Goal: Use online tool/utility: Use online tool/utility

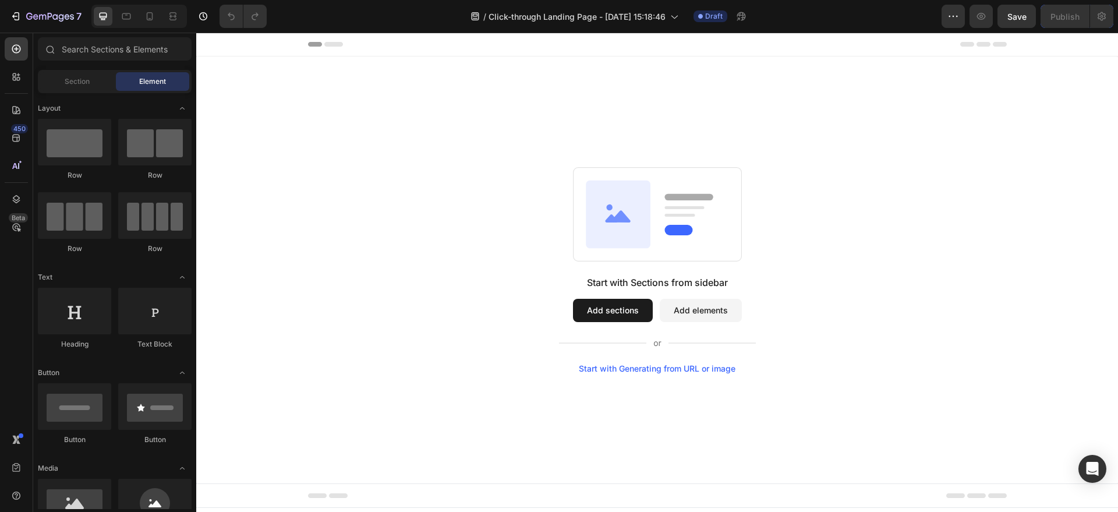
click at [593, 370] on div "Start with Generating from URL or image" at bounding box center [657, 368] width 157 height 9
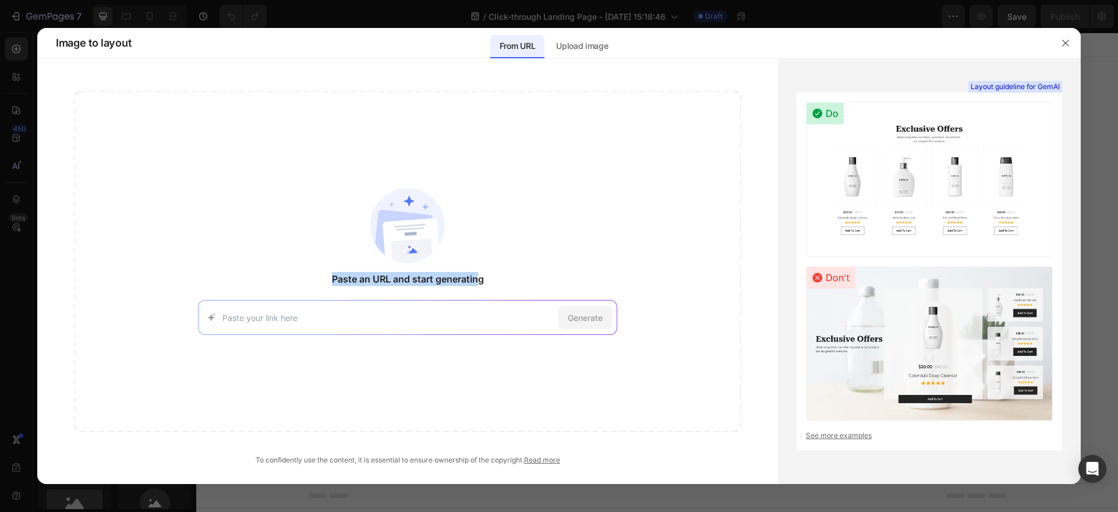
drag, startPoint x: 320, startPoint y: 276, endPoint x: 480, endPoint y: 278, distance: 159.6
click at [480, 278] on div "Paste an URL and start generating Generate" at bounding box center [408, 261] width 666 height 340
click at [341, 287] on div "Paste an URL and start generating Generate" at bounding box center [408, 261] width 666 height 340
drag, startPoint x: 330, startPoint y: 277, endPoint x: 497, endPoint y: 282, distance: 167.8
click at [497, 282] on div "Paste an URL and start generating Generate" at bounding box center [408, 261] width 666 height 340
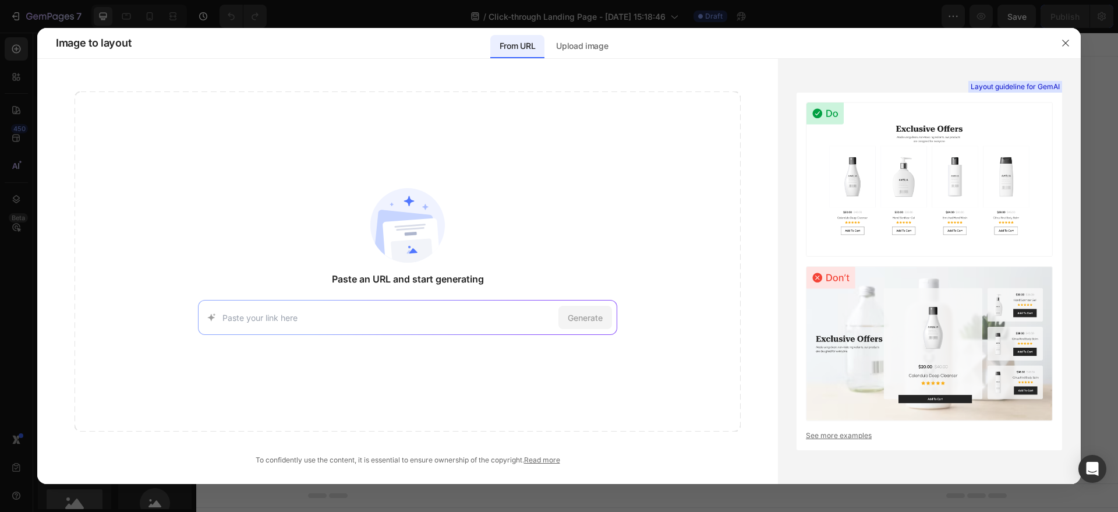
click at [324, 294] on div "Paste an URL and start generating Generate" at bounding box center [408, 261] width 666 height 340
click at [303, 318] on input at bounding box center [388, 318] width 331 height 12
paste input "https://norseorganics.co/pages/10-reasons-why-ritual-2"
type input "https://norseorganics.co/pages/10-reasons-why-ritual-2"
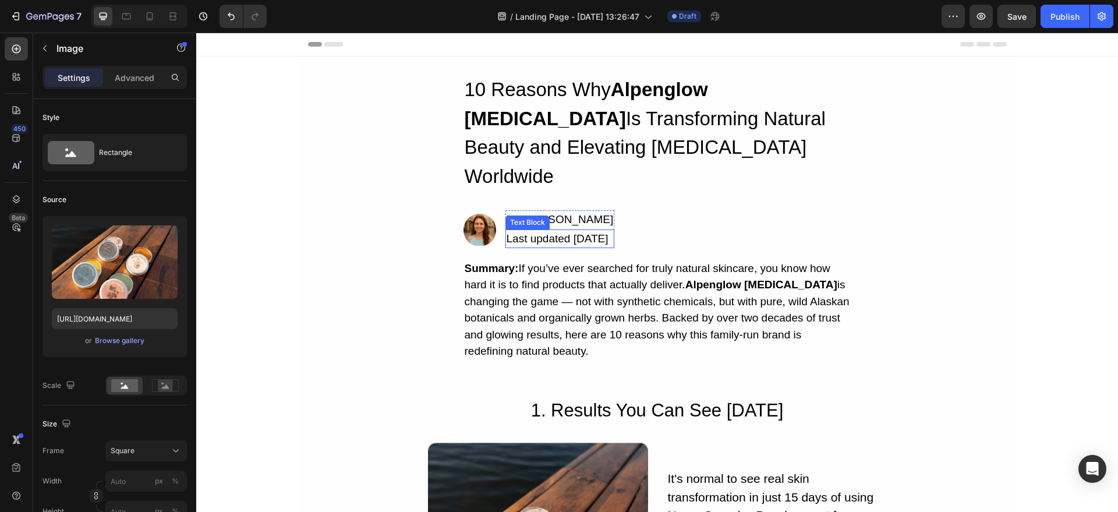
click at [394, 188] on div "10 Reasons Why Alpenglow [MEDICAL_DATA] Is Transforming Natural Beauty and Elev…" at bounding box center [658, 217] width 718 height 287
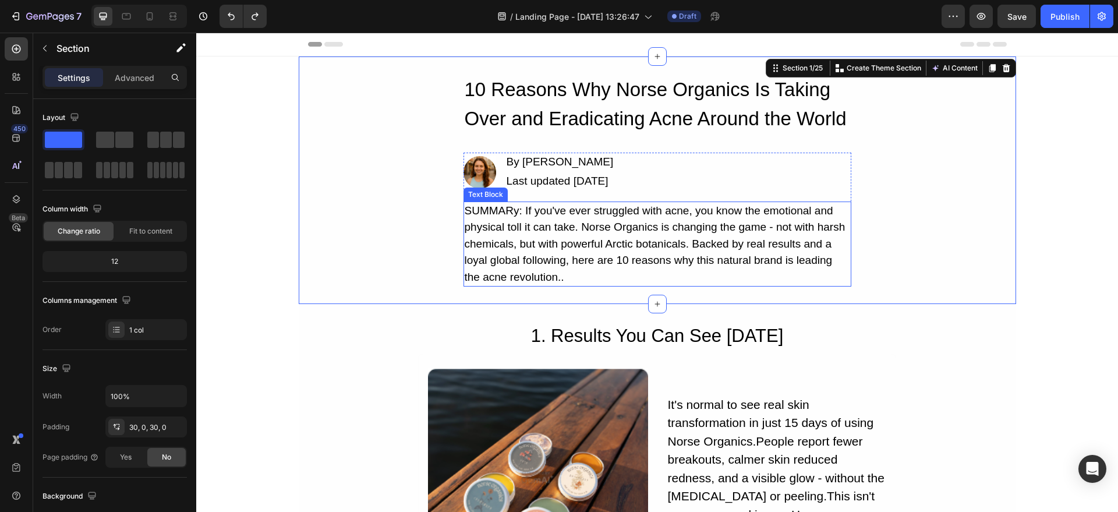
click at [622, 256] on div "SUMMARy: If you've ever struggled with acne, you know the emotional and physica…" at bounding box center [658, 245] width 388 height 86
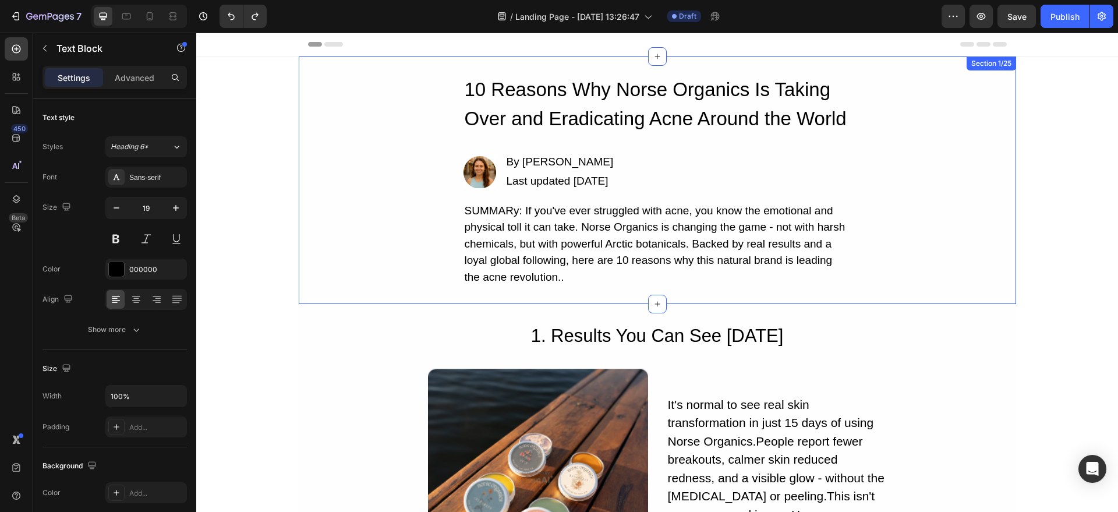
click at [633, 266] on div "SUMMARy: If you've ever struggled with acne, you know the emotional and physica…" at bounding box center [658, 245] width 388 height 86
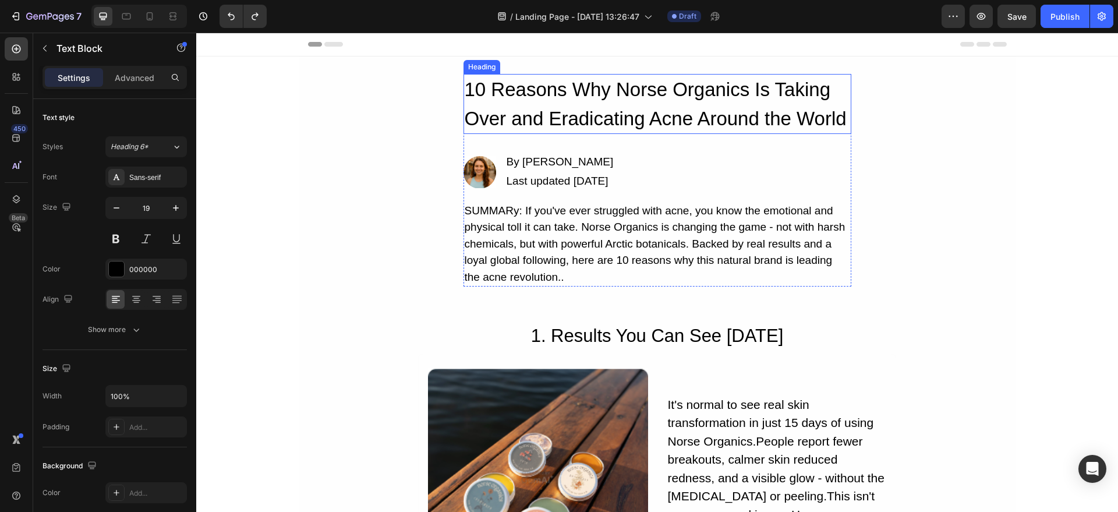
click at [663, 111] on h2 "10 Reasons Why Norse Organics Is Taking Over and Eradicating Acne Around the Wo…" at bounding box center [658, 104] width 388 height 60
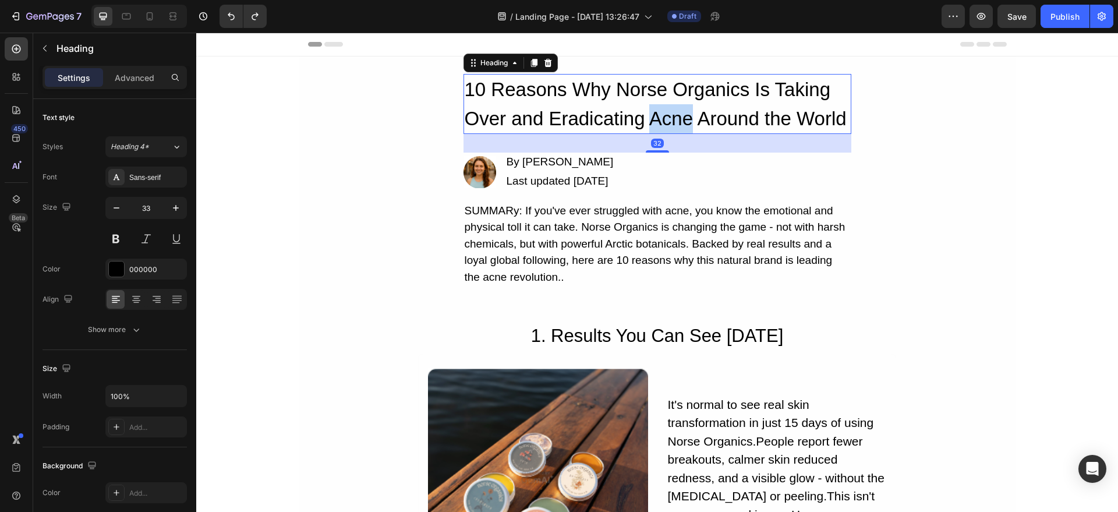
click at [663, 111] on h2 "10 Reasons Why Norse Organics Is Taking Over and Eradicating Acne Around the Wo…" at bounding box center [658, 104] width 388 height 60
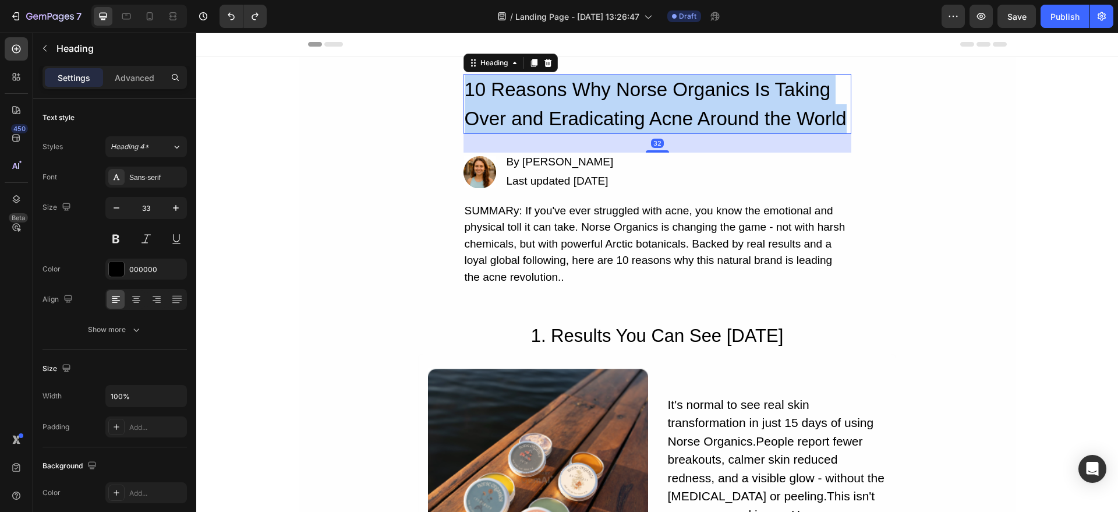
click at [663, 111] on p "10 Reasons Why Norse Organics Is Taking Over and Eradicating Acne Around the Wo…" at bounding box center [658, 104] width 386 height 58
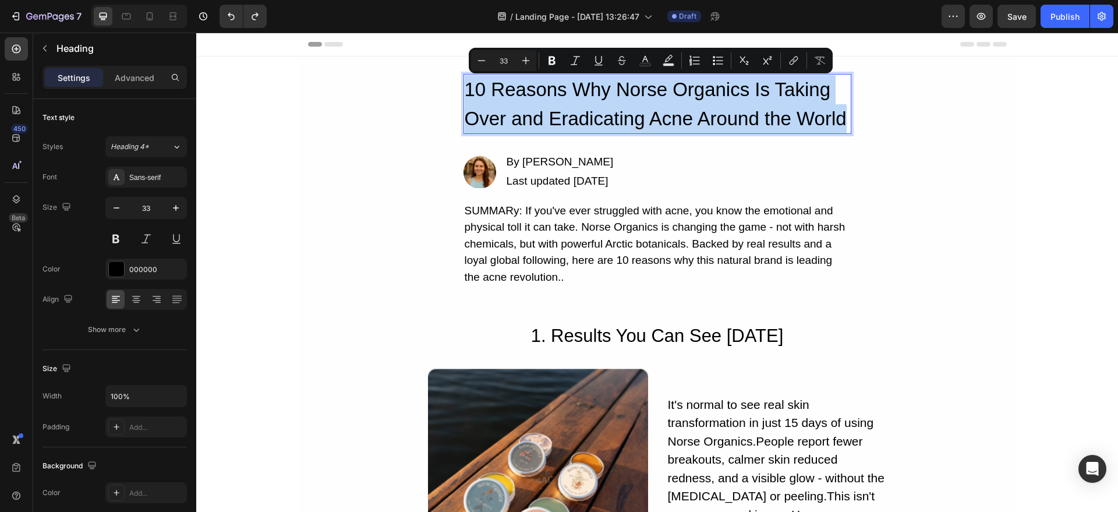
click at [535, 111] on p "10 Reasons Why Norse Organics Is Taking Over and Eradicating Acne Around the Wo…" at bounding box center [658, 104] width 386 height 58
click at [595, 105] on p "10 Reasons Why Norse Organics Is Taking Over and Eradicating Acne Around the Wo…" at bounding box center [658, 104] width 386 height 58
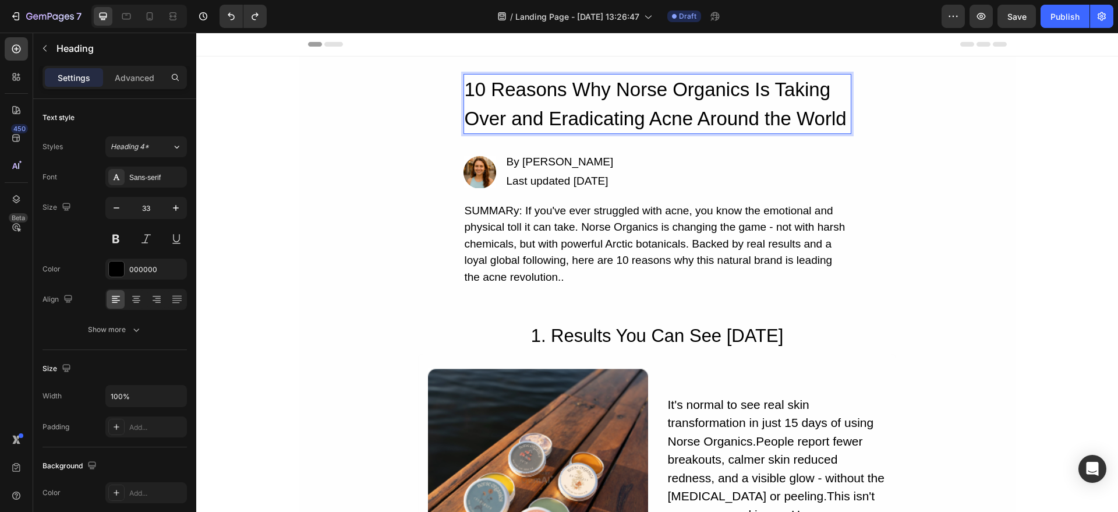
click at [638, 110] on p "10 Reasons Why Norse Organics Is Taking Over and Eradicating Acne Around the Wo…" at bounding box center [658, 104] width 386 height 58
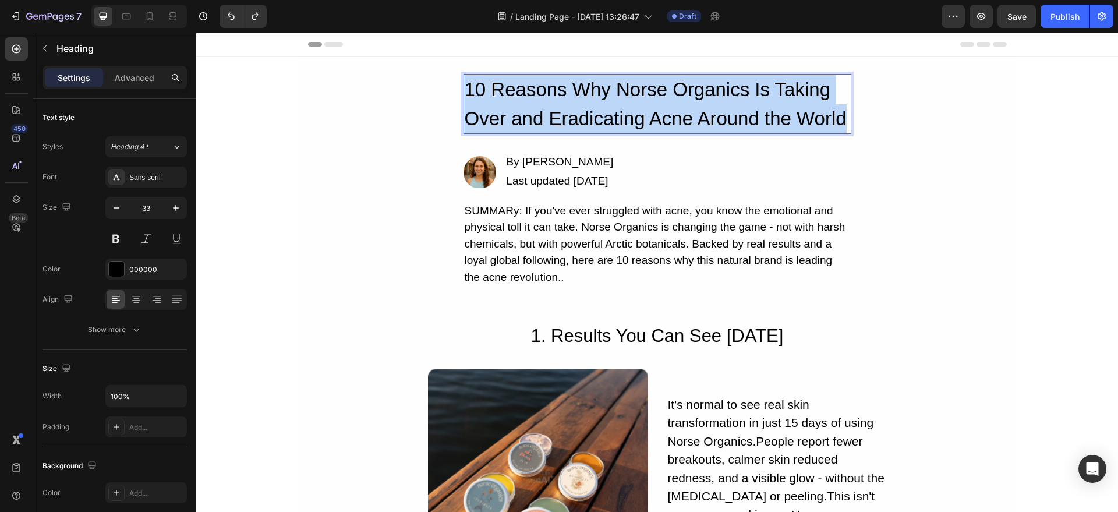
click at [638, 110] on p "10 Reasons Why Norse Organics Is Taking Over and Eradicating Acne Around the Wo…" at bounding box center [658, 104] width 386 height 58
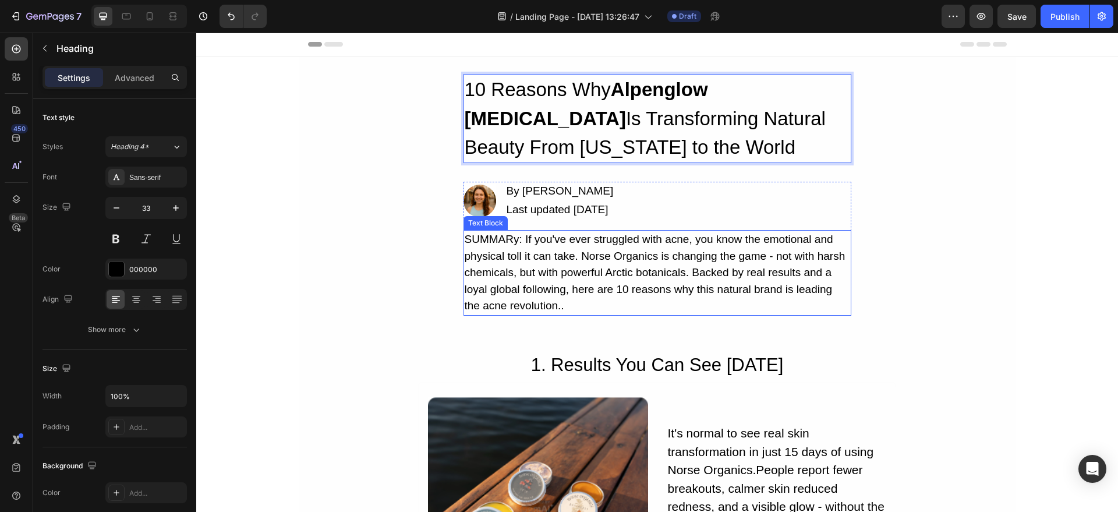
click at [629, 278] on p "SUMMARy: If you've ever struggled with acne, you know the emotional and physica…" at bounding box center [658, 272] width 386 height 83
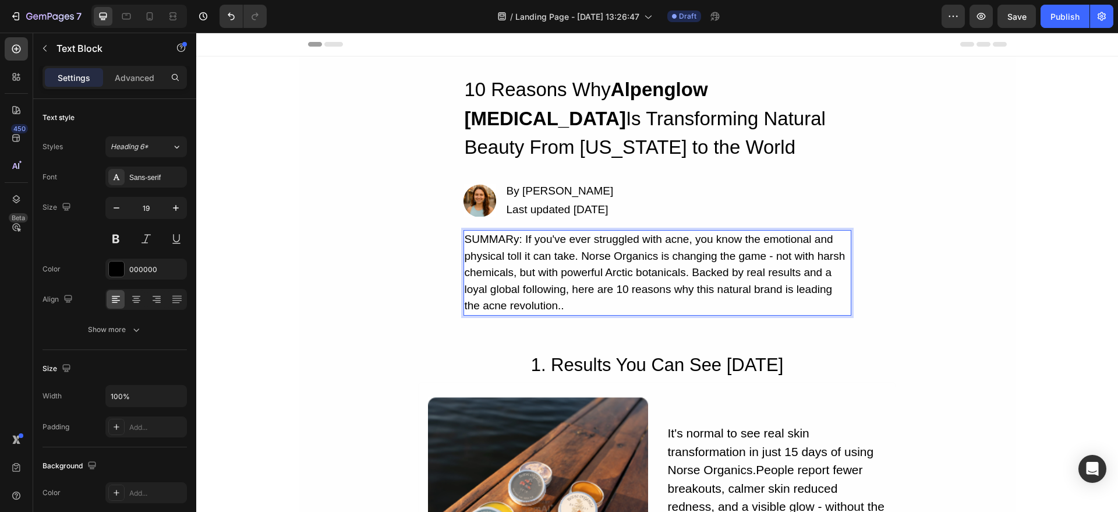
click at [589, 286] on p "SUMMARy: If you've ever struggled with acne, you know the emotional and physica…" at bounding box center [658, 272] width 386 height 83
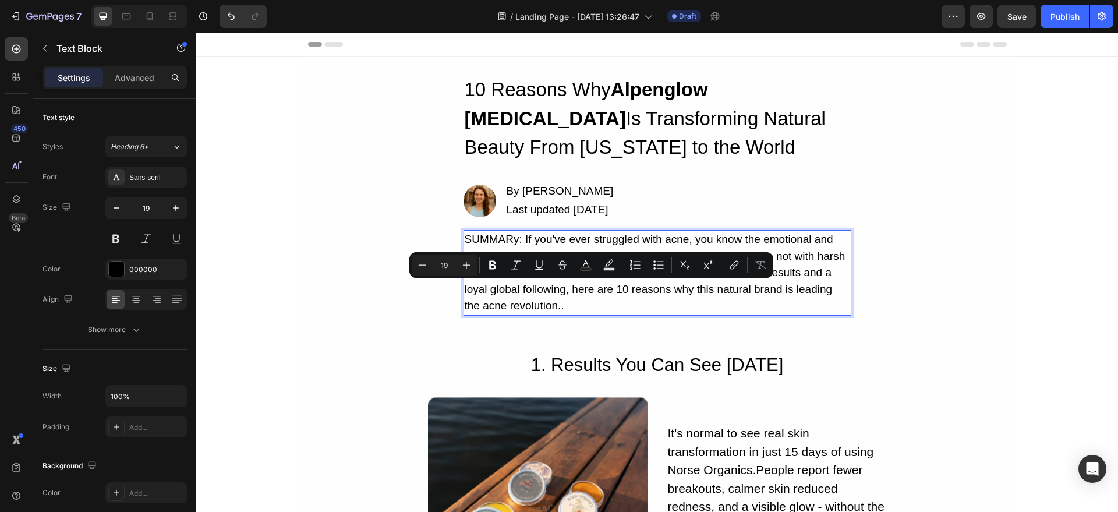
click at [559, 309] on p "SUMMARy: If you've ever struggled with acne, you know the emotional and physica…" at bounding box center [658, 272] width 386 height 83
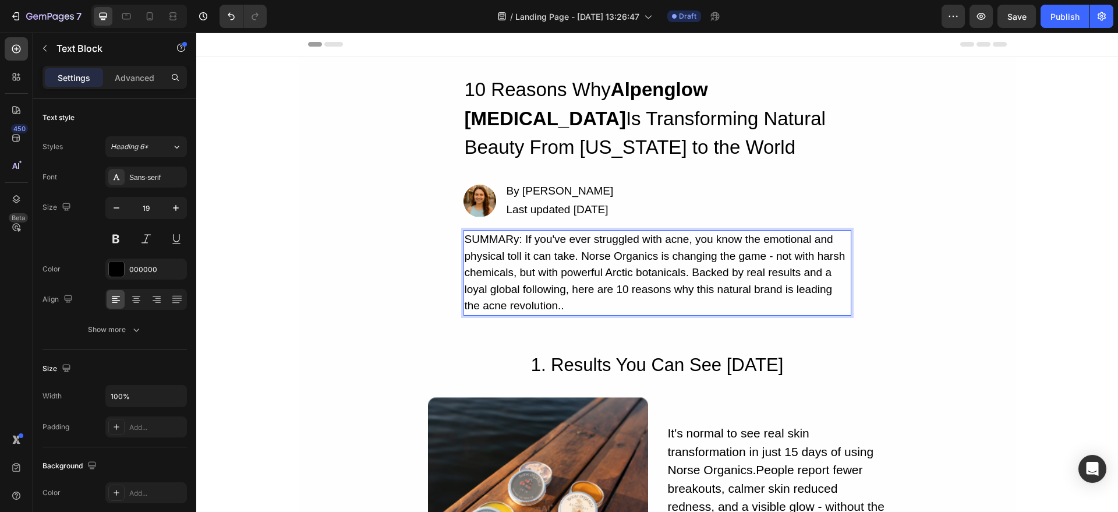
click at [584, 305] on p "SUMMARy: If you've ever struggled with acne, you know the emotional and physica…" at bounding box center [658, 272] width 386 height 83
click at [553, 281] on p "SUMMARy: If you've ever struggled with acne, you know the emotional and physica…" at bounding box center [658, 272] width 386 height 83
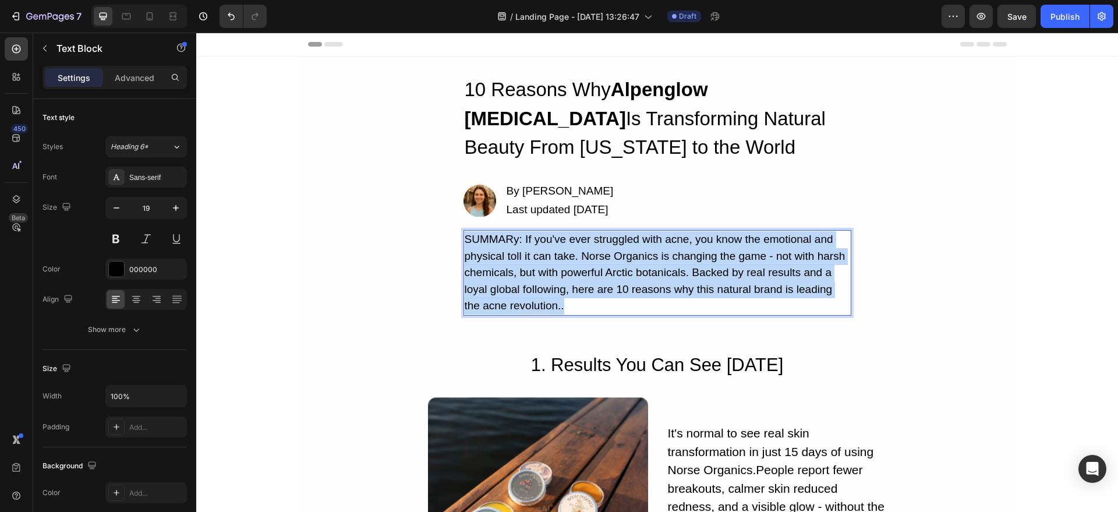
click at [553, 281] on p "SUMMARy: If you've ever struggled with acne, you know the emotional and physica…" at bounding box center [658, 272] width 386 height 83
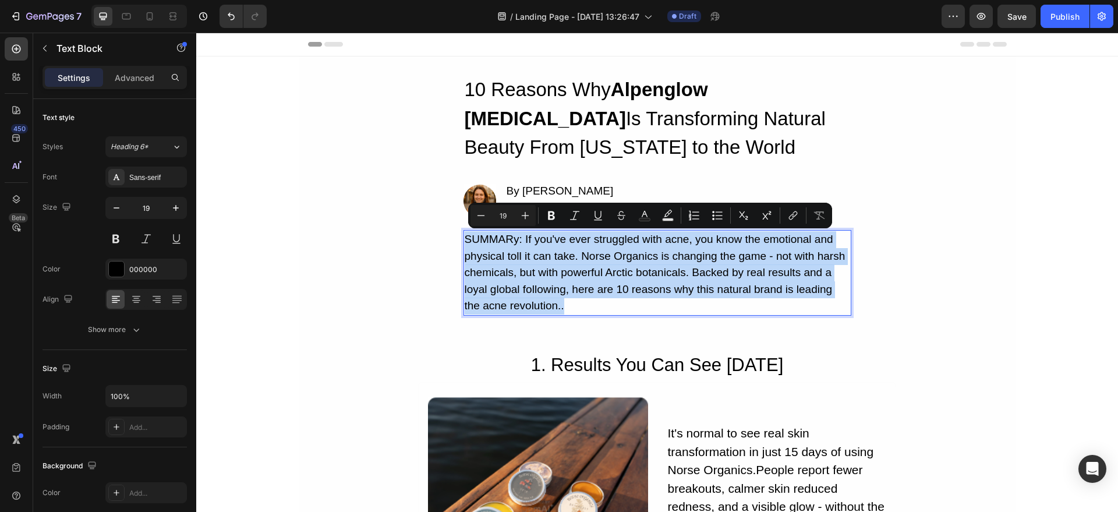
copy p "SUMMARy: If you've ever struggled with acne, you know the emotional and physica…"
click at [550, 260] on p "SUMMARy: If you've ever struggled with acne, you know the emotional and physica…" at bounding box center [658, 272] width 386 height 83
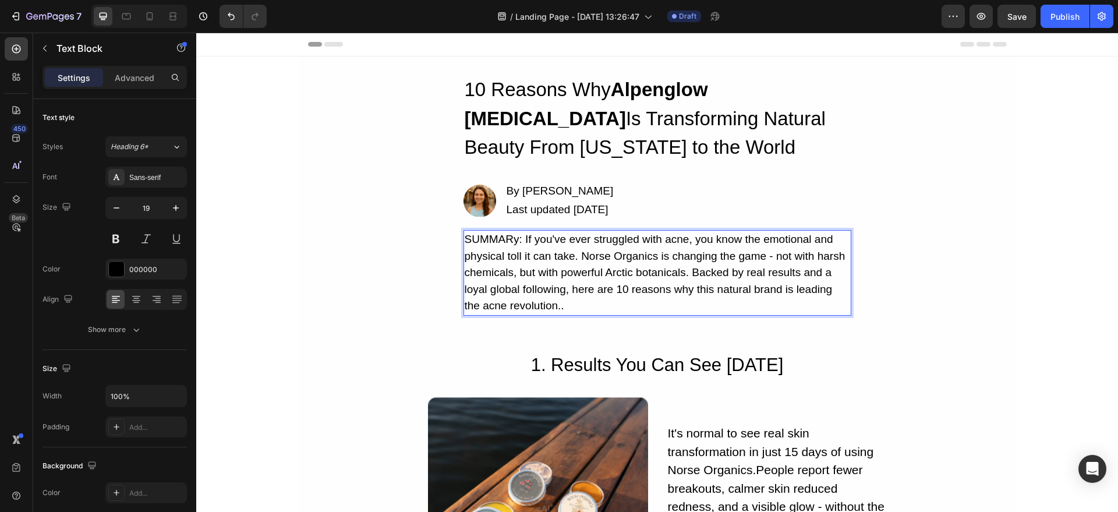
click at [567, 305] on p "SUMMARy: If you've ever struggled with acne, you know the emotional and physica…" at bounding box center [658, 272] width 386 height 83
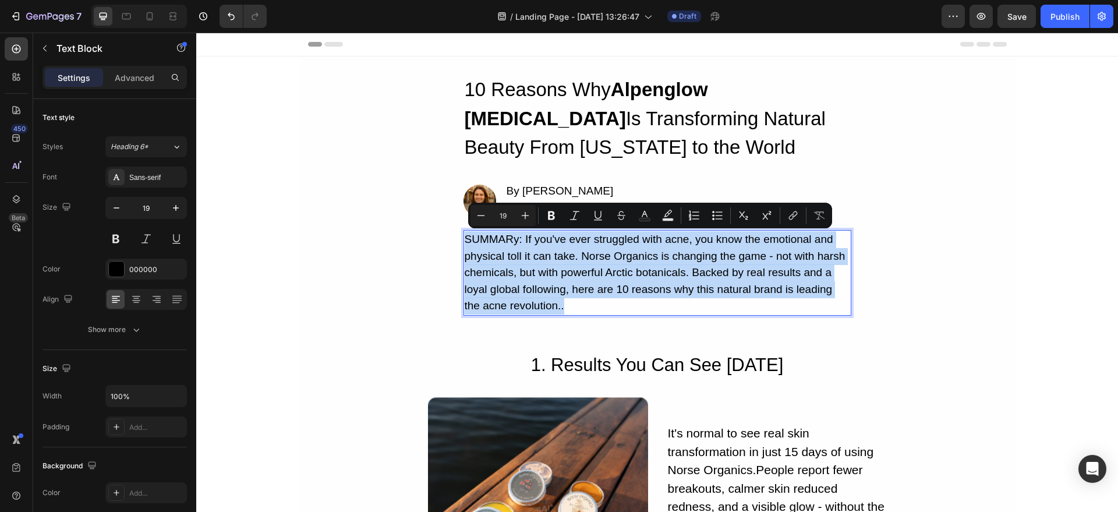
drag, startPoint x: 522, startPoint y: 278, endPoint x: 458, endPoint y: 241, distance: 73.9
click at [464, 241] on div "SUMMARy: If you've ever struggled with acne, you know the emotional and physica…" at bounding box center [658, 273] width 388 height 86
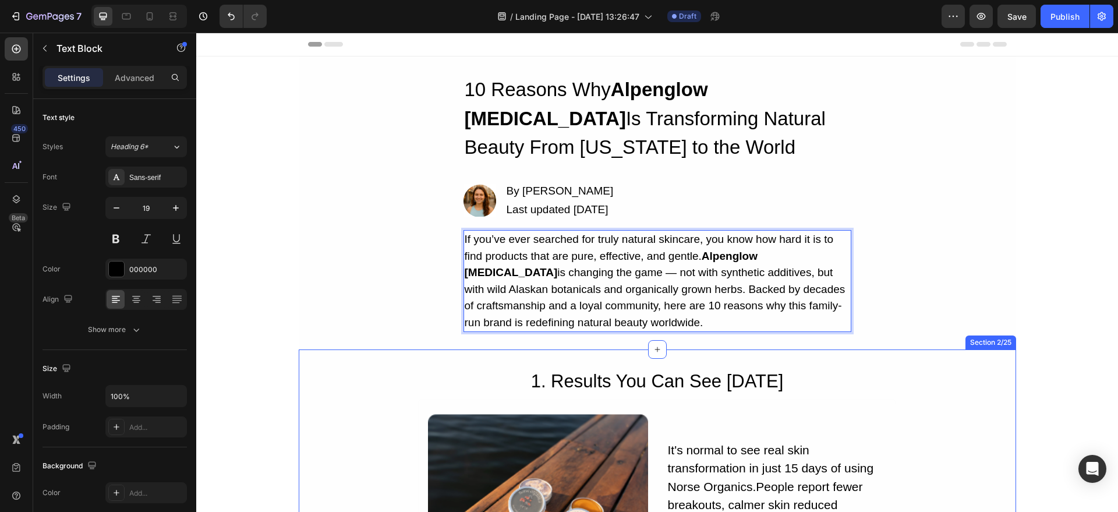
click at [710, 362] on div "1. Results You Can See [DATE] Heading Image It's normal to see real skin transf…" at bounding box center [658, 507] width 718 height 316
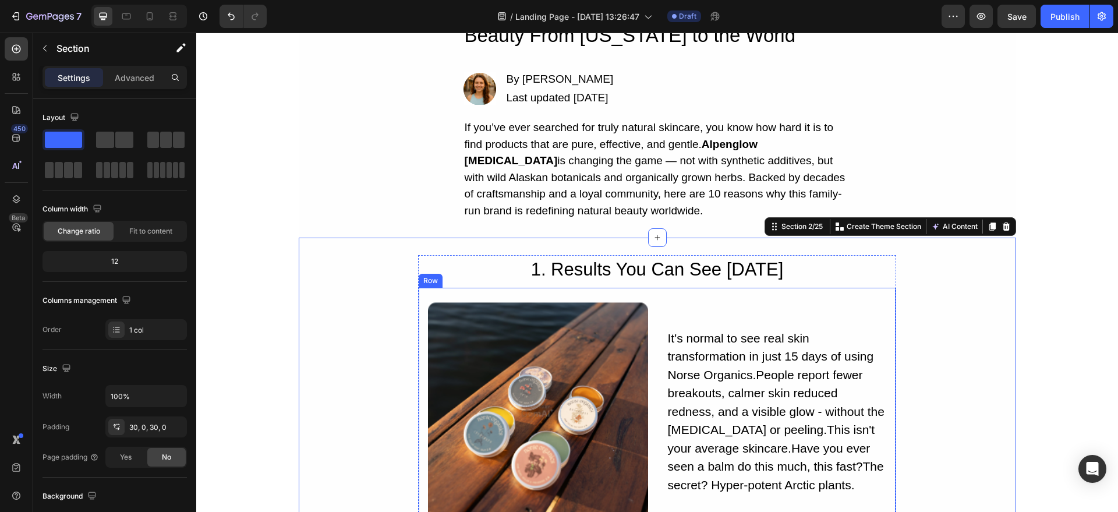
scroll to position [114, 0]
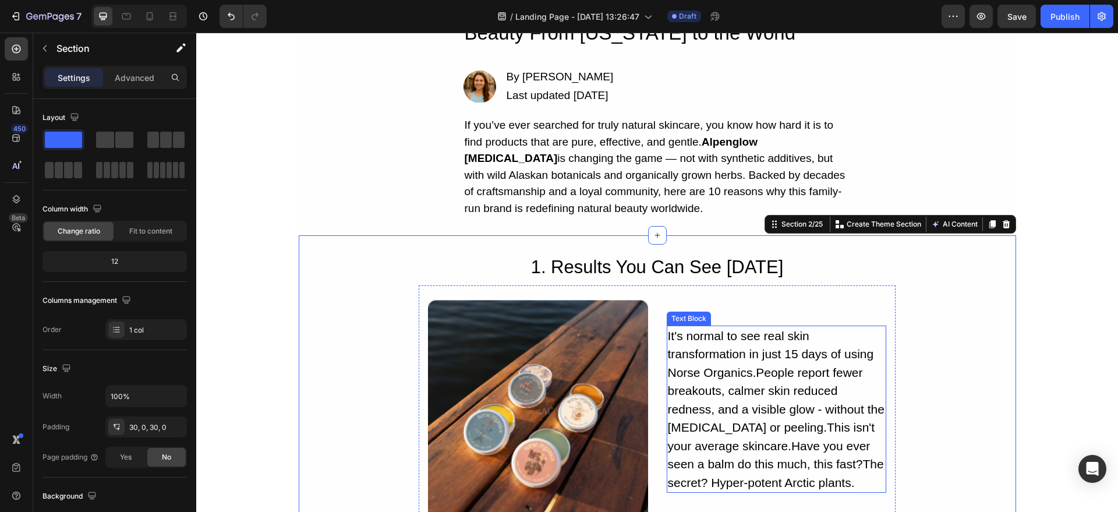
click at [745, 340] on div "It's normal to see real skin transformation in just 15 days of using Norse Orga…" at bounding box center [777, 410] width 220 height 168
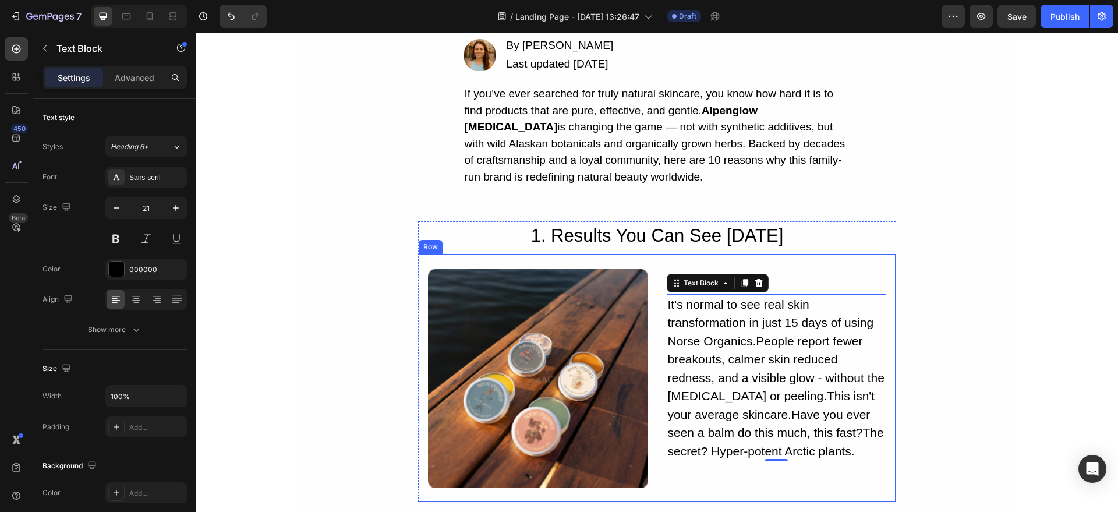
scroll to position [148, 0]
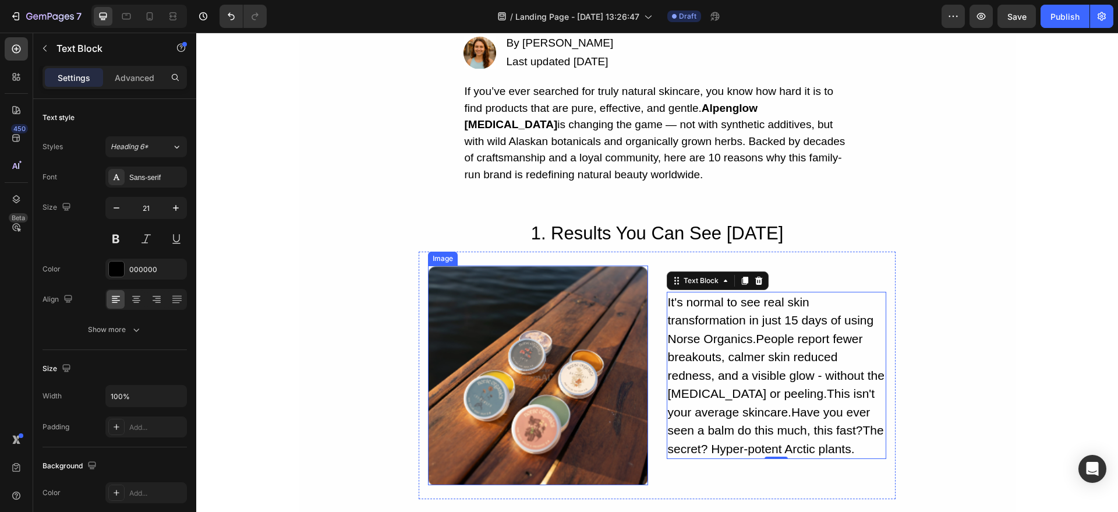
click at [538, 398] on img at bounding box center [538, 376] width 220 height 220
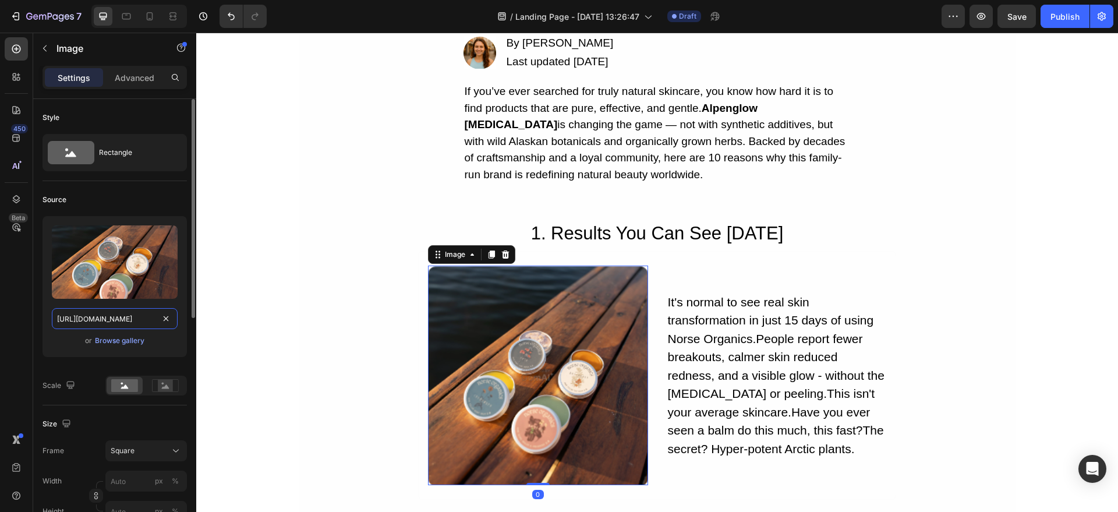
click at [110, 319] on input "[URL][DOMAIN_NAME]" at bounding box center [115, 318] width 126 height 21
click at [119, 342] on div "Browse gallery" at bounding box center [120, 341] width 50 height 10
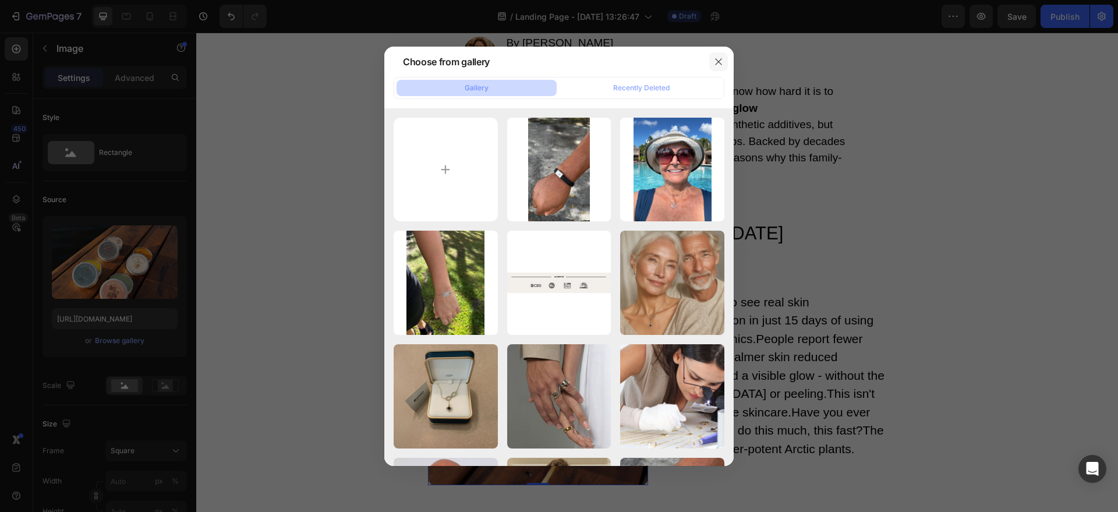
click at [720, 61] on icon "button" at bounding box center [718, 61] width 9 height 9
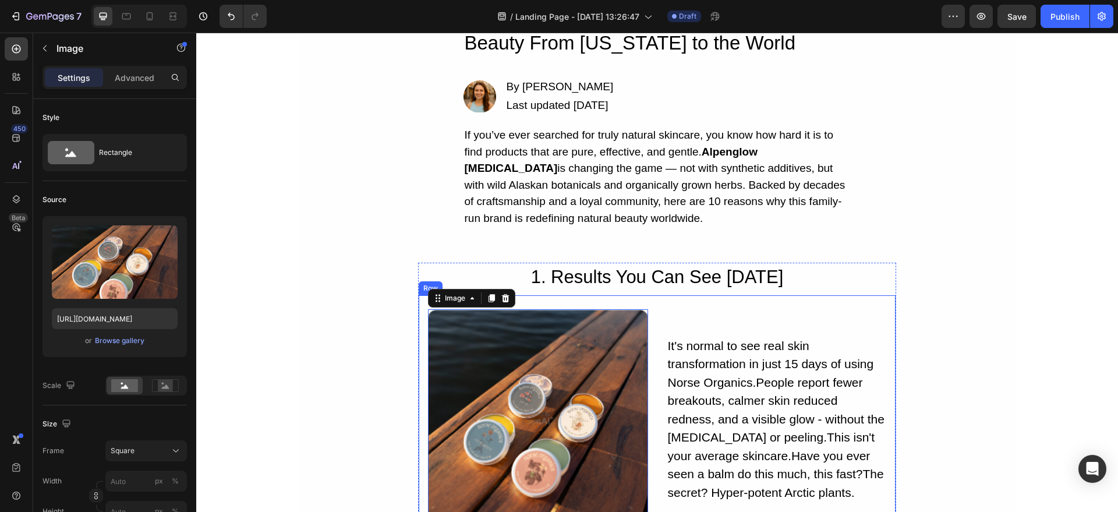
scroll to position [0, 0]
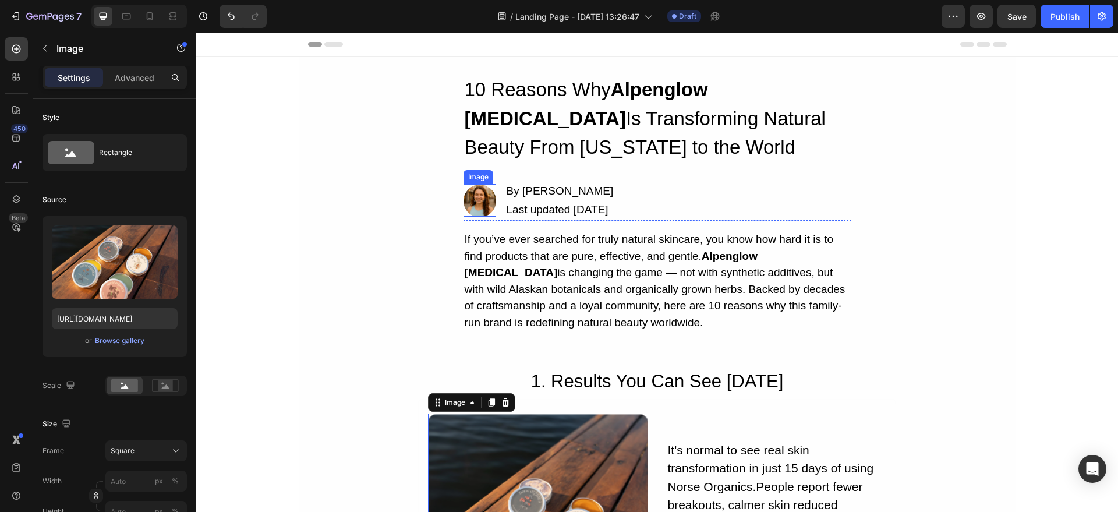
drag, startPoint x: 480, startPoint y: 204, endPoint x: 489, endPoint y: 210, distance: 11.0
click at [480, 203] on img at bounding box center [480, 200] width 33 height 33
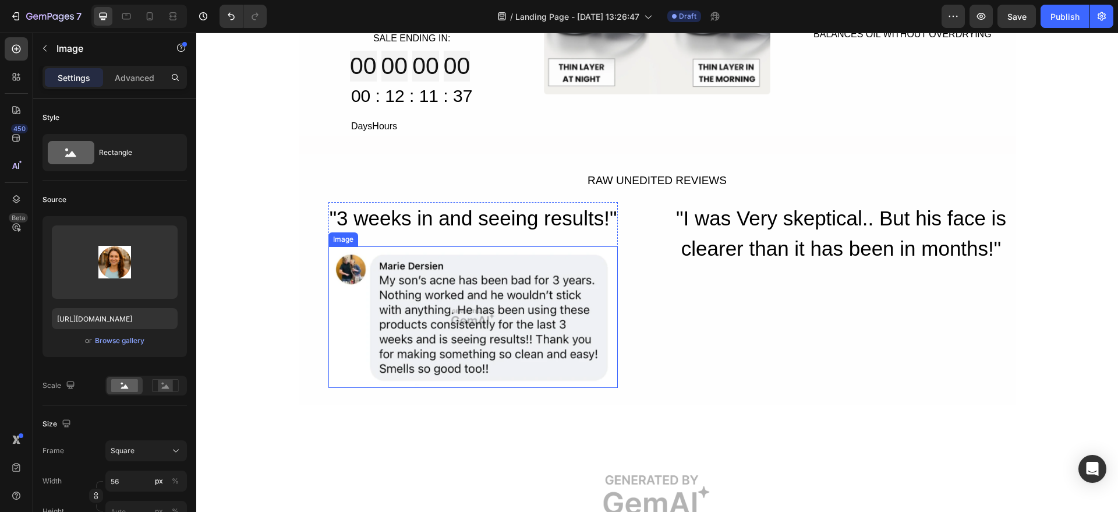
scroll to position [4615, 0]
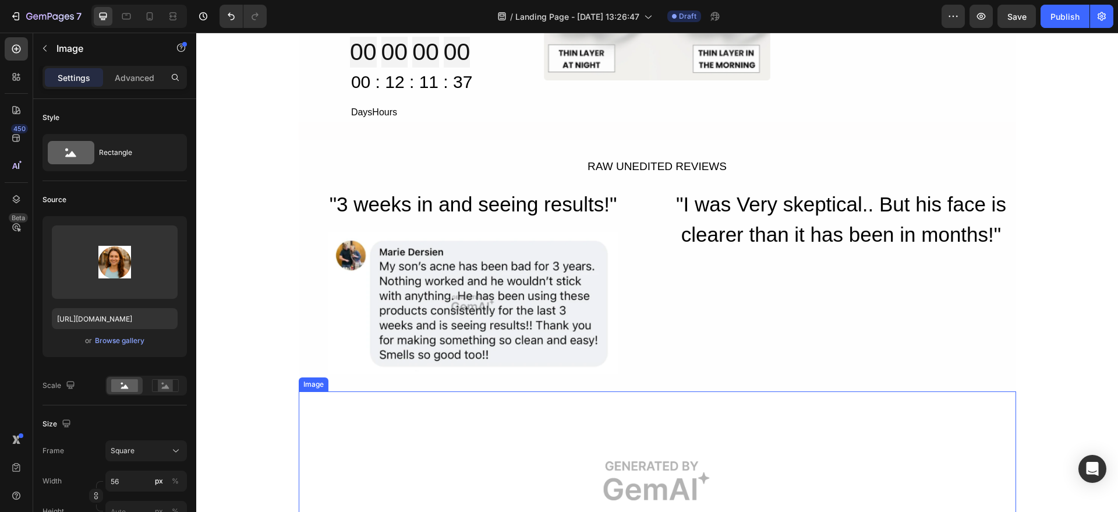
click at [510, 440] on img at bounding box center [658, 480] width 718 height 178
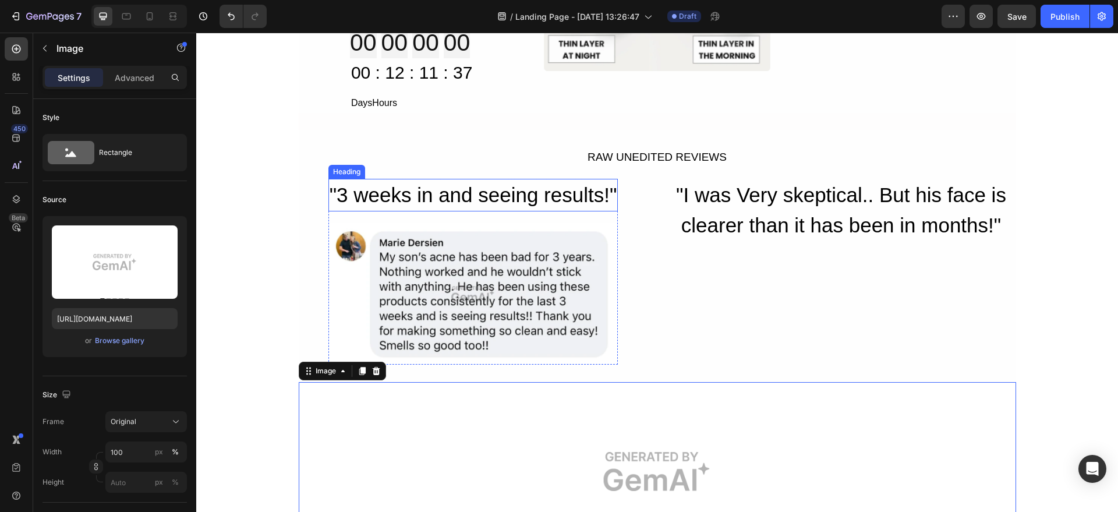
scroll to position [4639, 0]
